Goal: Task Accomplishment & Management: Manage account settings

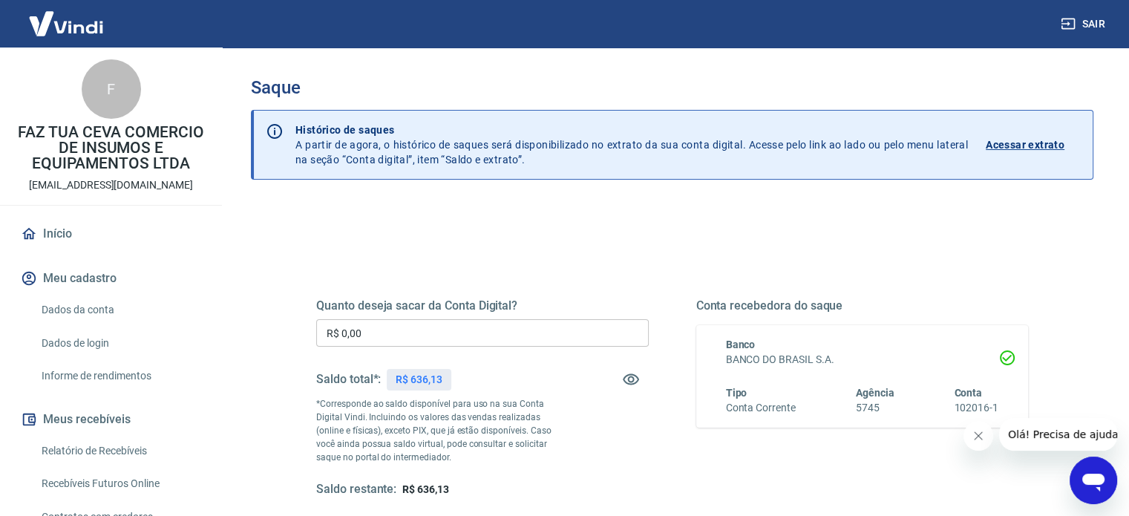
click at [426, 379] on p "R$ 636,13" at bounding box center [419, 380] width 47 height 16
copy p "636,13"
drag, startPoint x: 405, startPoint y: 323, endPoint x: 273, endPoint y: 323, distance: 132.2
click at [273, 323] on div "Quanto deseja sacar da Conta Digital? R$ 0,00 ​ Saldo total*: R$ 636,13 *Corres…" at bounding box center [672, 468] width 843 height 531
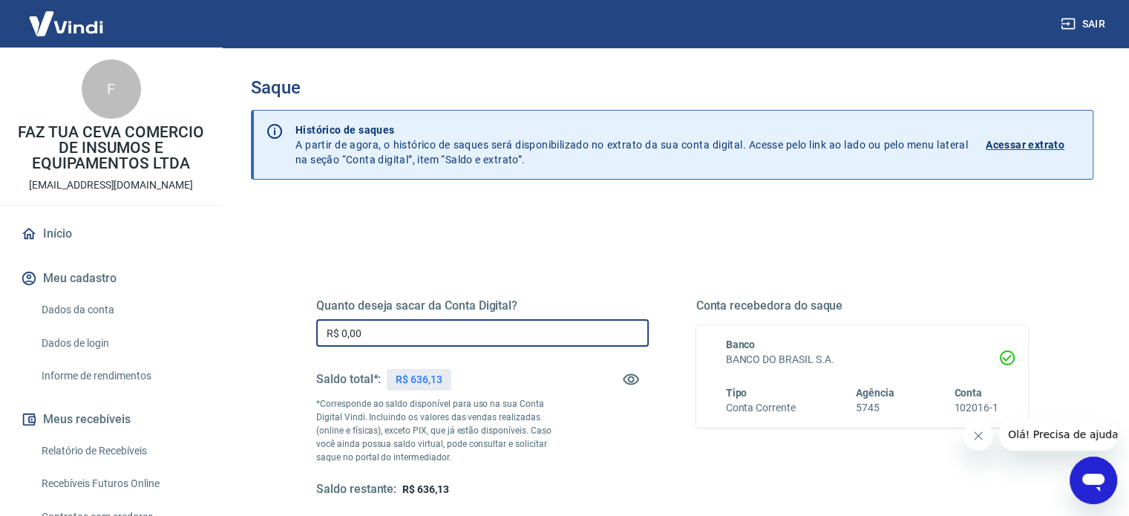
paste input "636,13"
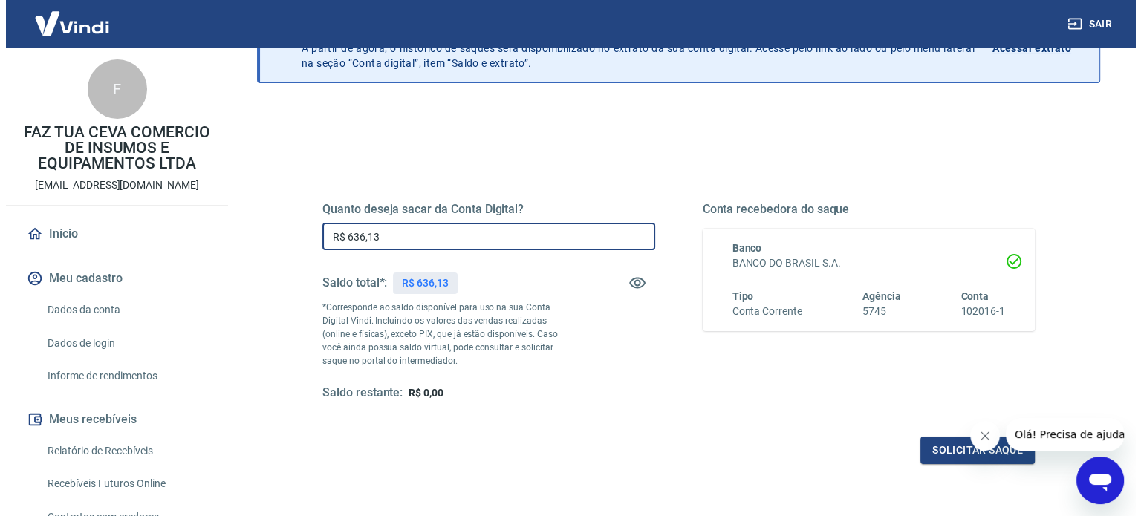
scroll to position [217, 0]
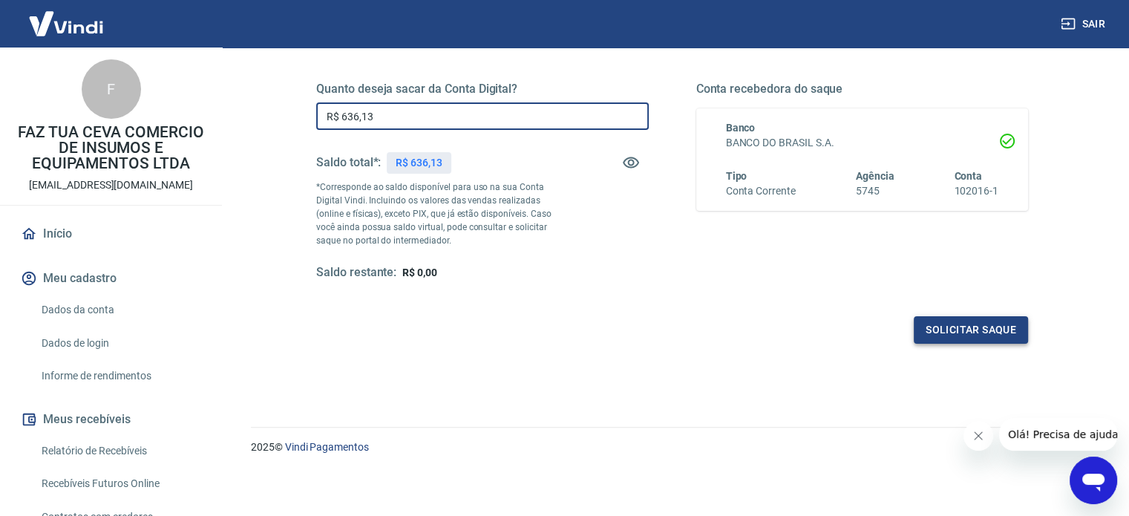
type input "R$ 636,13"
click at [992, 335] on button "Solicitar saque" at bounding box center [971, 329] width 114 height 27
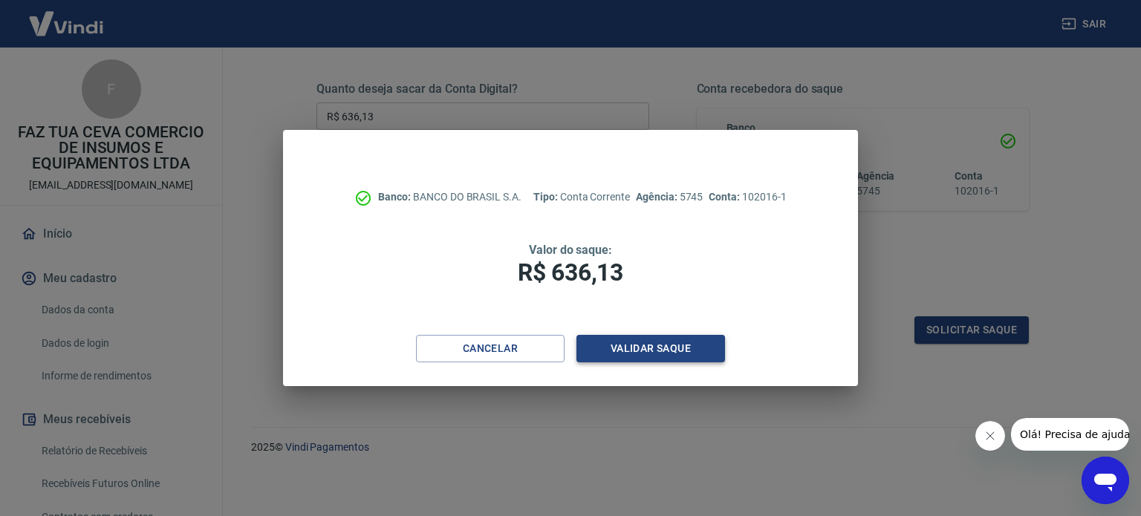
click at [692, 344] on button "Validar saque" at bounding box center [650, 348] width 149 height 27
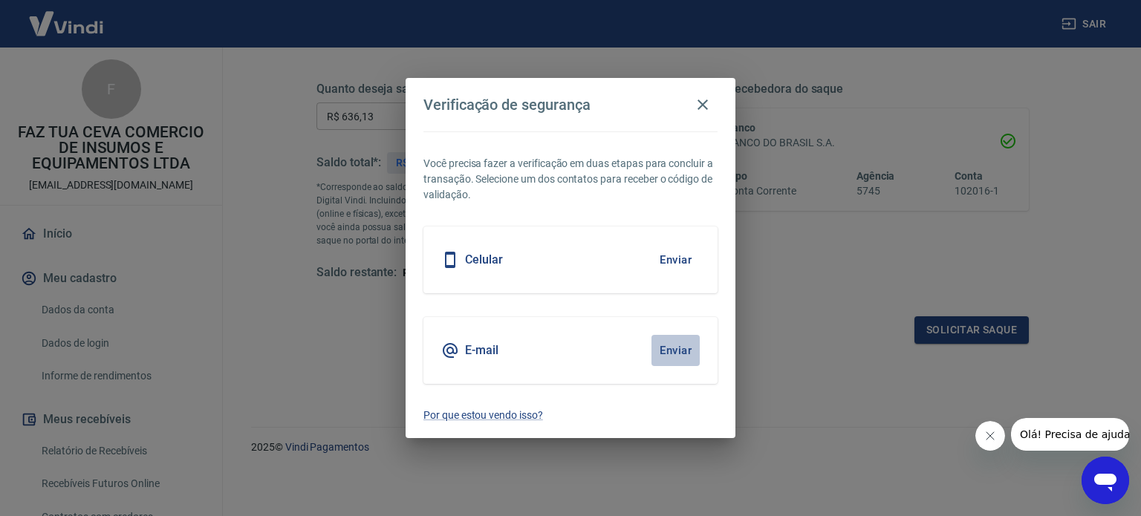
click at [681, 355] on button "Enviar" at bounding box center [675, 350] width 48 height 31
